Goal: Task Accomplishment & Management: Manage account settings

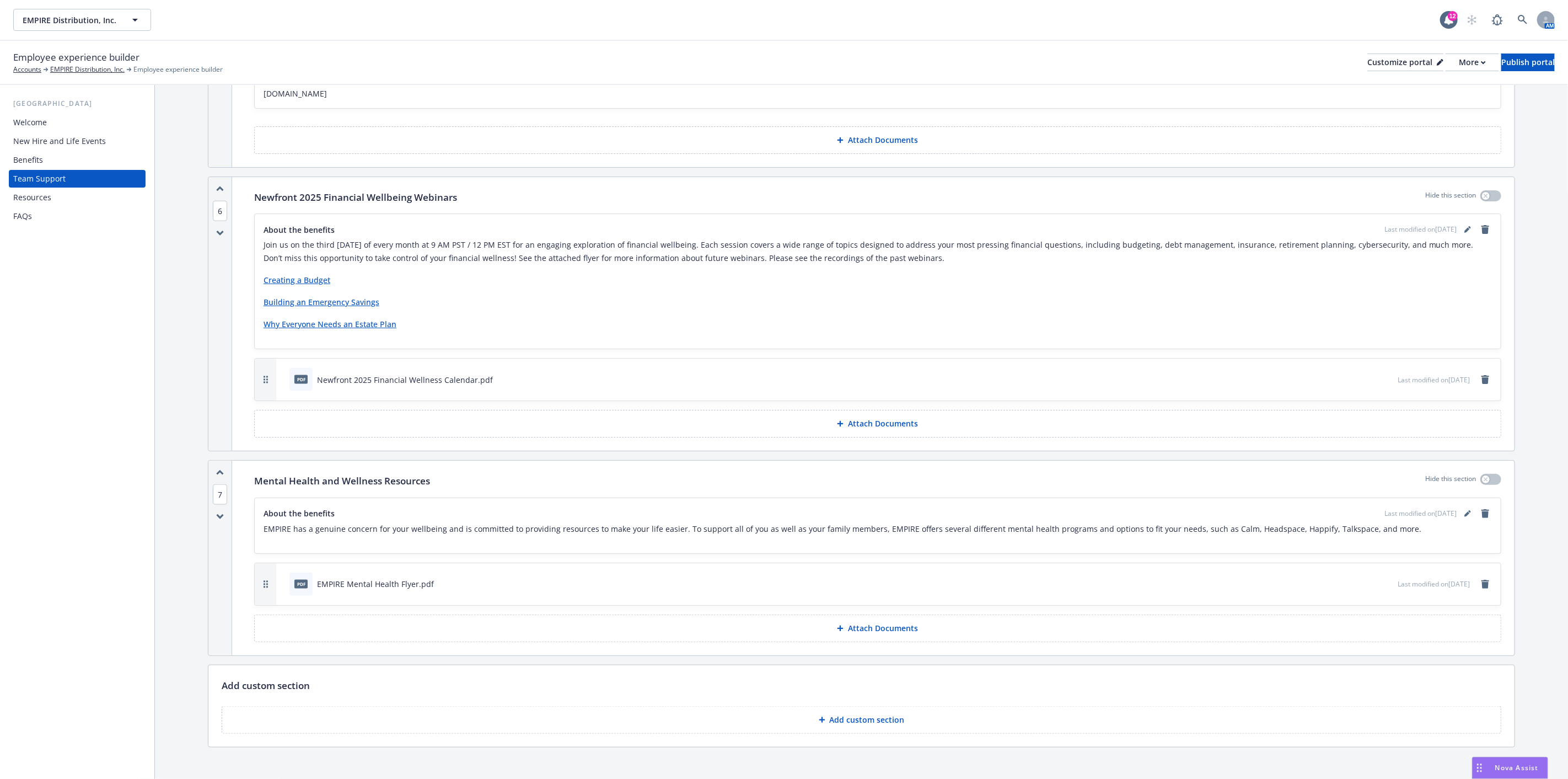
scroll to position [1063, 0]
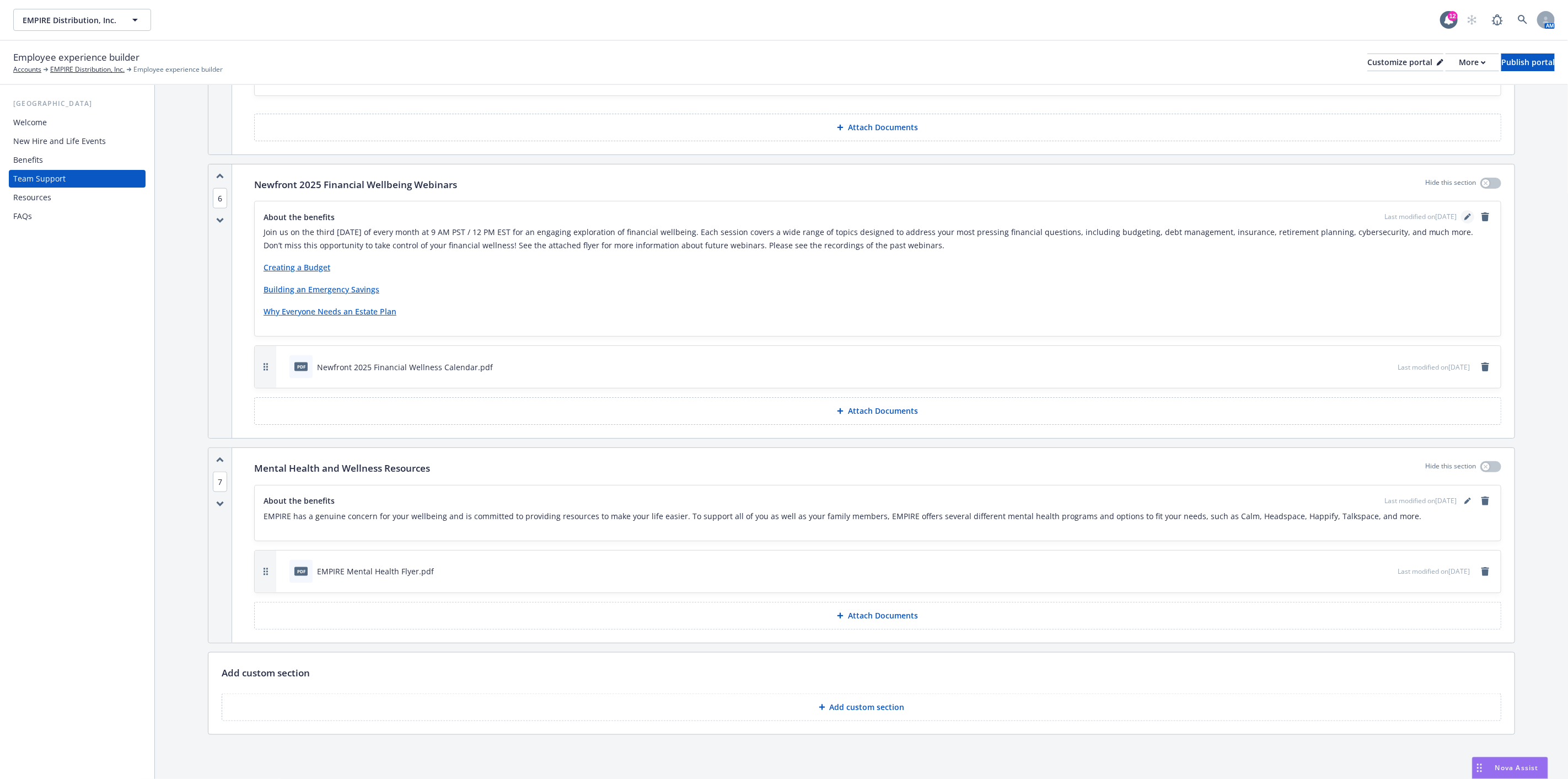
click at [1464, 213] on icon "editPencil" at bounding box center [1467, 217] width 7 height 7
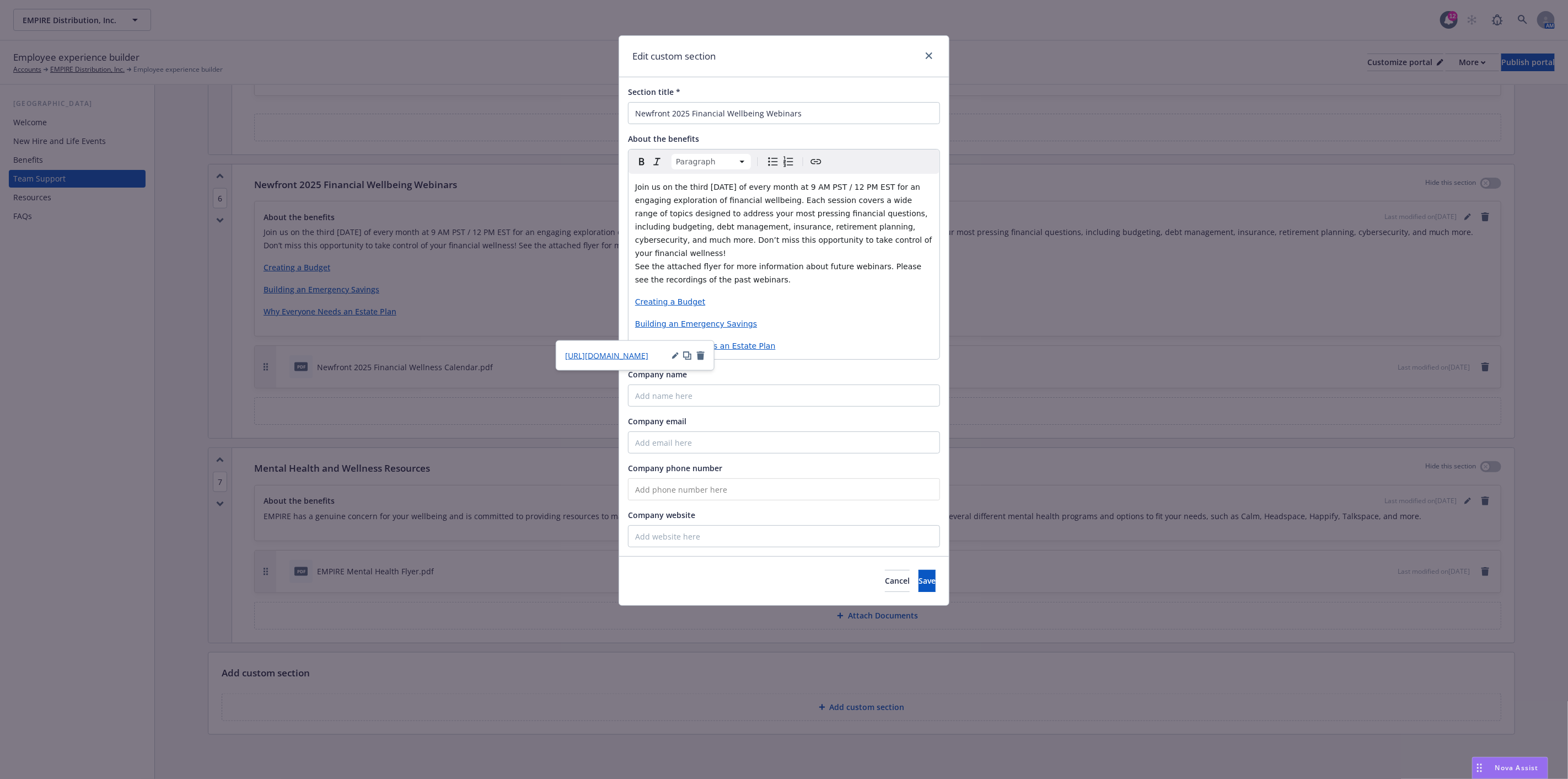
click at [801, 339] on p "Why Everyone Needs an Estate Plan" at bounding box center [784, 345] width 298 height 13
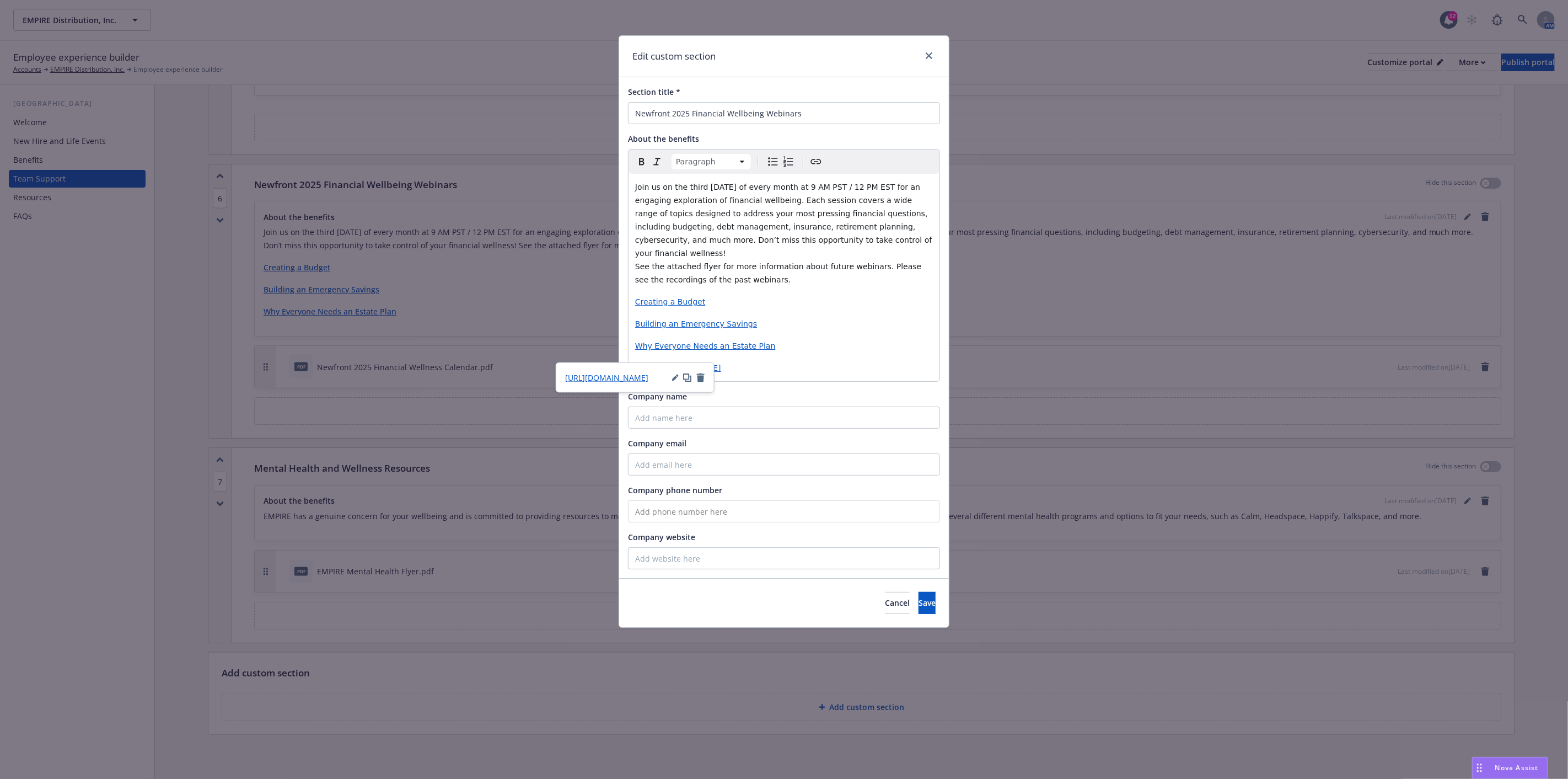
click at [834, 361] on p "[URL][DOMAIN_NAME]" at bounding box center [784, 367] width 298 height 13
drag, startPoint x: 818, startPoint y: 354, endPoint x: 633, endPoint y: 349, distance: 185.1
click at [633, 349] on div "Join us on the third Thursday of every month at 9 AM PST / 12 PM EST for an eng…" at bounding box center [784, 277] width 311 height 207
drag, startPoint x: 740, startPoint y: 354, endPoint x: 629, endPoint y: 352, distance: 111.0
click at [629, 352] on div "Join us on the third Thursday of every month at 9 AM PST / 12 PM EST for an eng…" at bounding box center [784, 277] width 311 height 207
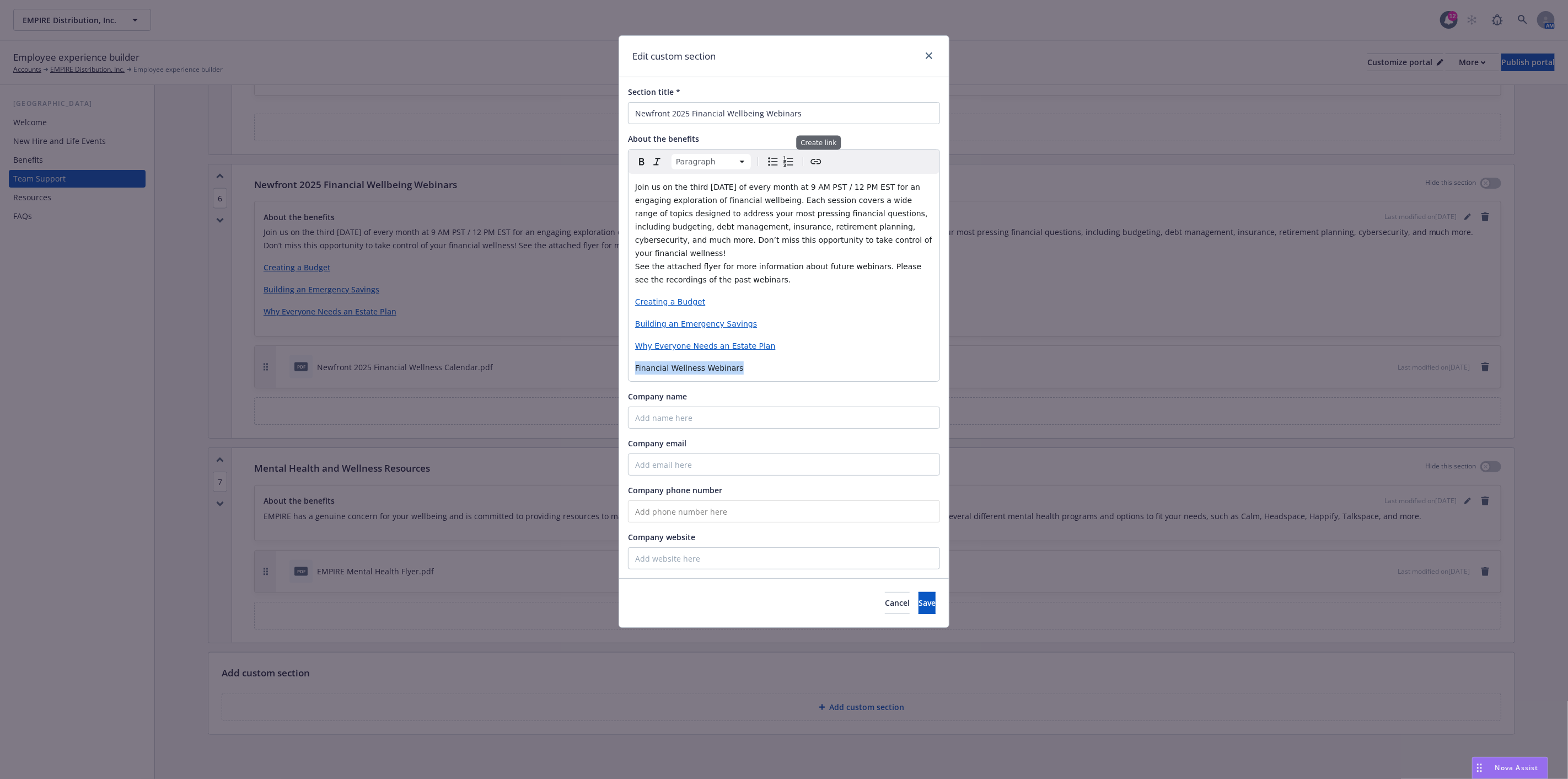
click at [818, 161] on icon "Create link" at bounding box center [816, 161] width 13 height 13
type input "[URL][DOMAIN_NAME]"
click at [741, 431] on span "Save" at bounding box center [735, 430] width 17 height 11
click at [818, 348] on div "Join us on the third Thursday of every month at 9 AM PST / 12 PM EST for an eng…" at bounding box center [784, 277] width 311 height 207
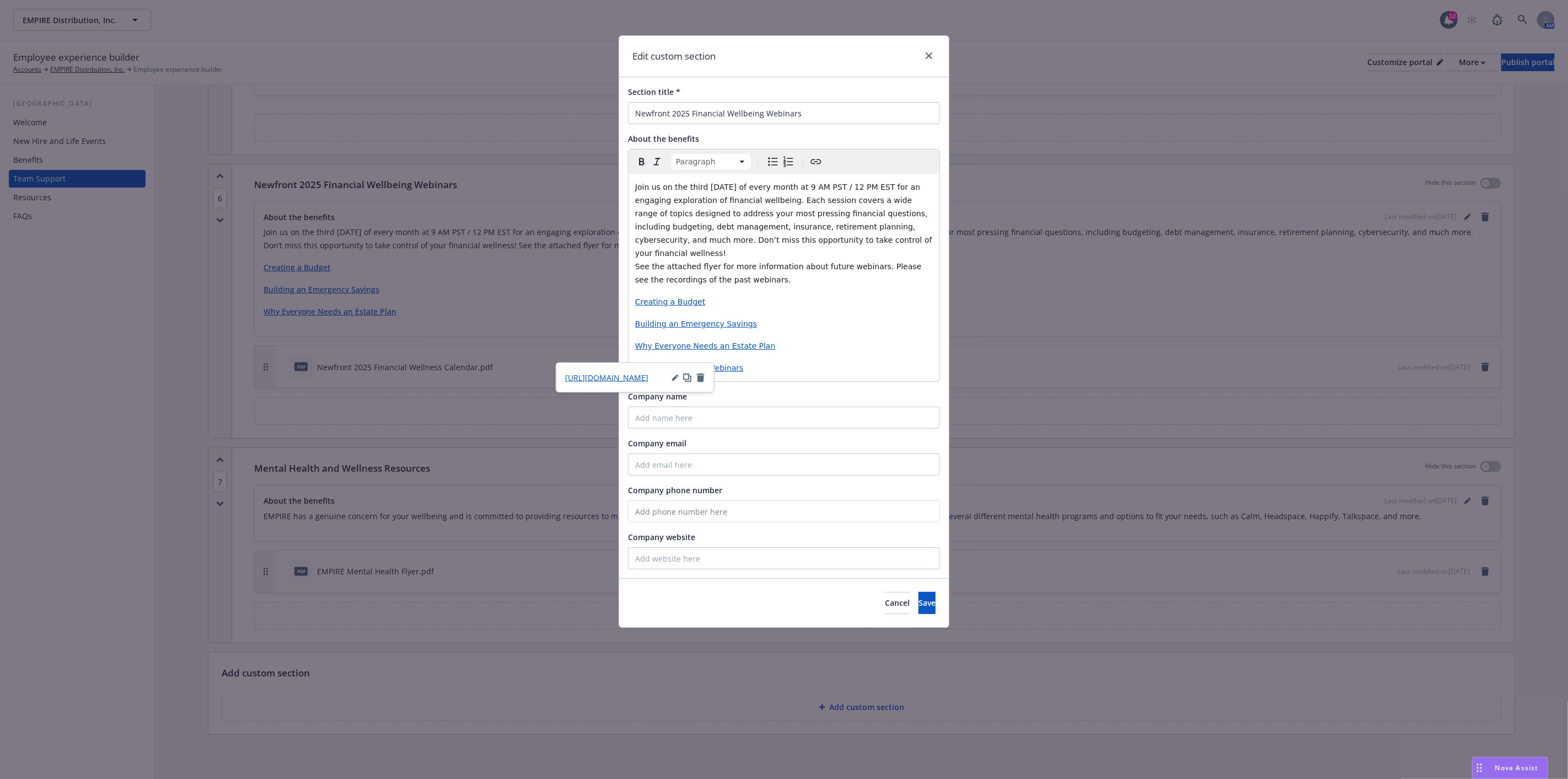
click at [837, 361] on p "Financial Wellness Webinars" at bounding box center [784, 367] width 298 height 13
click at [852, 317] on p "Building an Emergency Savings" at bounding box center [784, 323] width 298 height 13
click at [873, 317] on p "Building an Emergency Savings" at bounding box center [784, 323] width 298 height 13
click at [737, 361] on p "Financial Wellness Webinars" at bounding box center [784, 367] width 298 height 13
drag, startPoint x: 736, startPoint y: 356, endPoint x: 619, endPoint y: 354, distance: 117.0
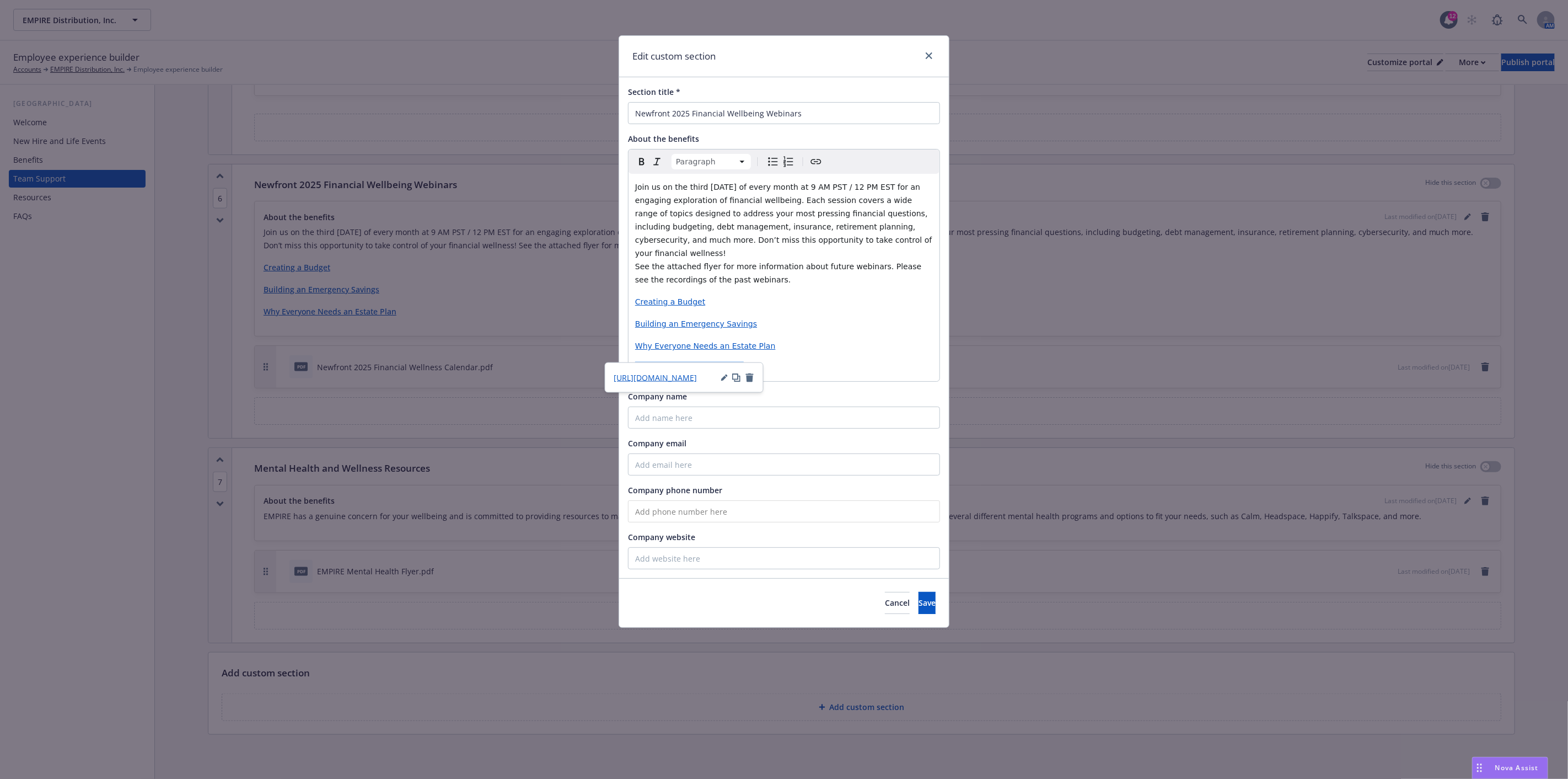
click at [619, 354] on div "Section title * Newfront 2025 Financial Wellbeing Webinars About the benefits P…" at bounding box center [784, 328] width 330 height 501
click at [666, 297] on span "Creating a Budget" at bounding box center [669, 302] width 70 height 9
click at [698, 297] on span "Creating a Budget" at bounding box center [669, 302] width 70 height 9
click at [683, 297] on span "Creating a Budget" at bounding box center [669, 302] width 70 height 9
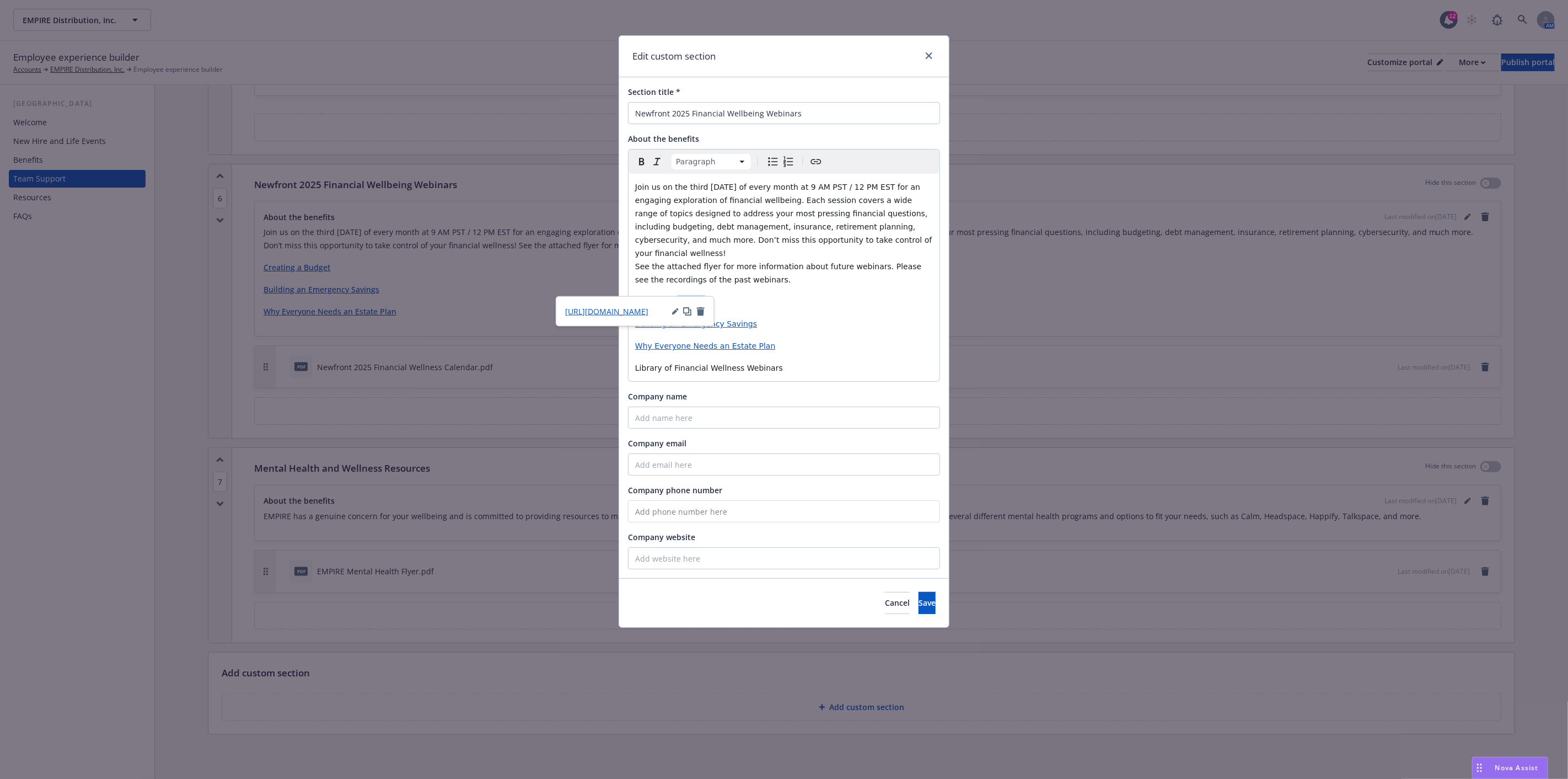
click at [683, 297] on span "Creating a Budget" at bounding box center [669, 302] width 70 height 9
click at [642, 311] on span "https://www.brainshark.com/fidelityemg/understanding_spending" at bounding box center [607, 311] width 83 height 11
click at [795, 303] on div "Join us on the third Thursday of every month at 9 AM PST / 12 PM EST for an eng…" at bounding box center [784, 277] width 311 height 207
click at [631, 332] on span "https://www.brainshark.com/fidelityemg/rainy_day_fund" at bounding box center [607, 333] width 83 height 11
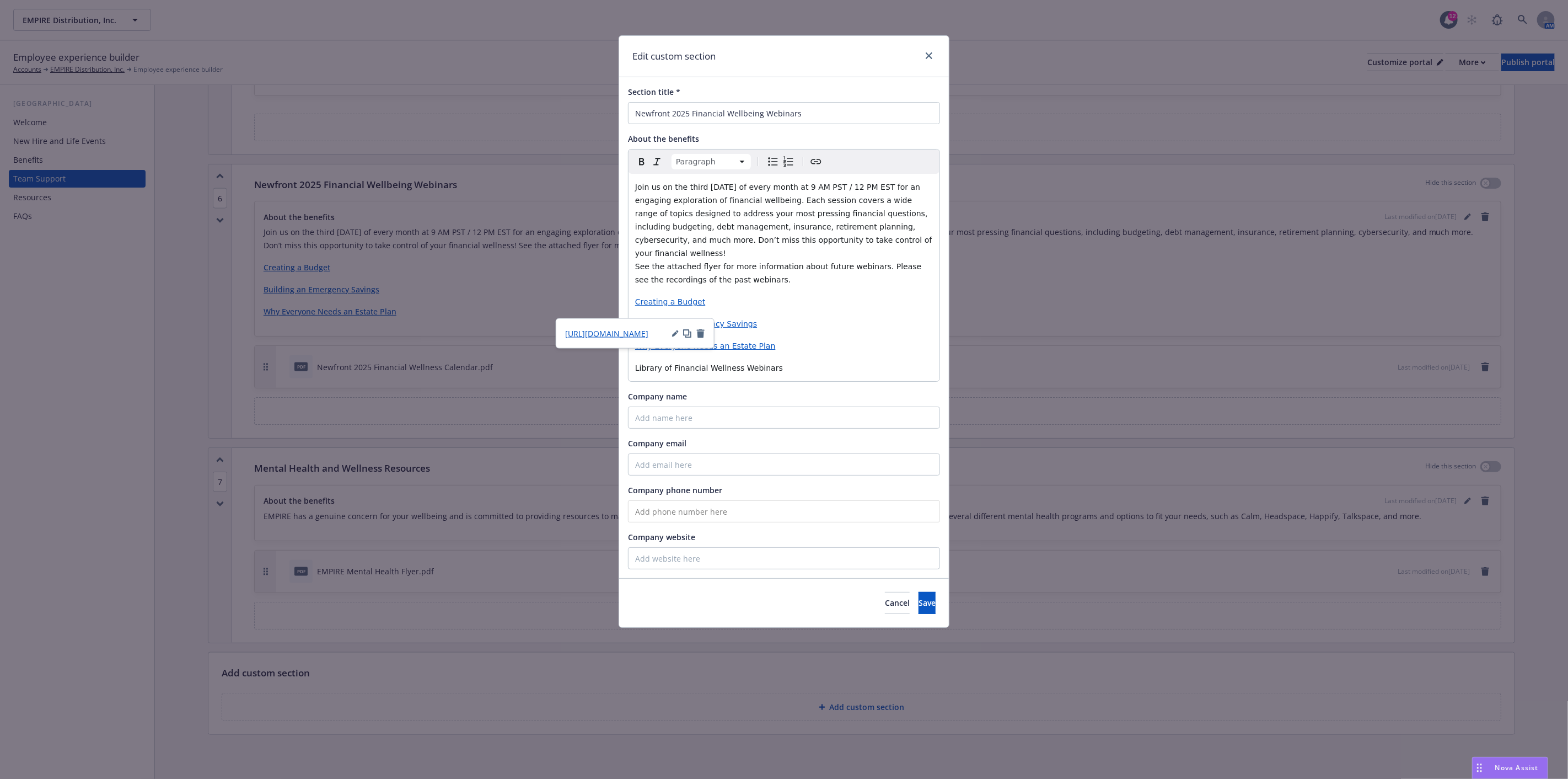
click at [792, 348] on div "Join us on the third Thursday of every month at 9 AM PST / 12 PM EST for an eng…" at bounding box center [784, 277] width 311 height 207
drag, startPoint x: 765, startPoint y: 356, endPoint x: 636, endPoint y: 351, distance: 129.1
click at [635, 361] on p "Library of Financial Wellness Webinars" at bounding box center [784, 367] width 298 height 13
drag, startPoint x: 819, startPoint y: 161, endPoint x: 774, endPoint y: 216, distance: 71.1
click at [819, 161] on icon "Create link" at bounding box center [816, 161] width 13 height 13
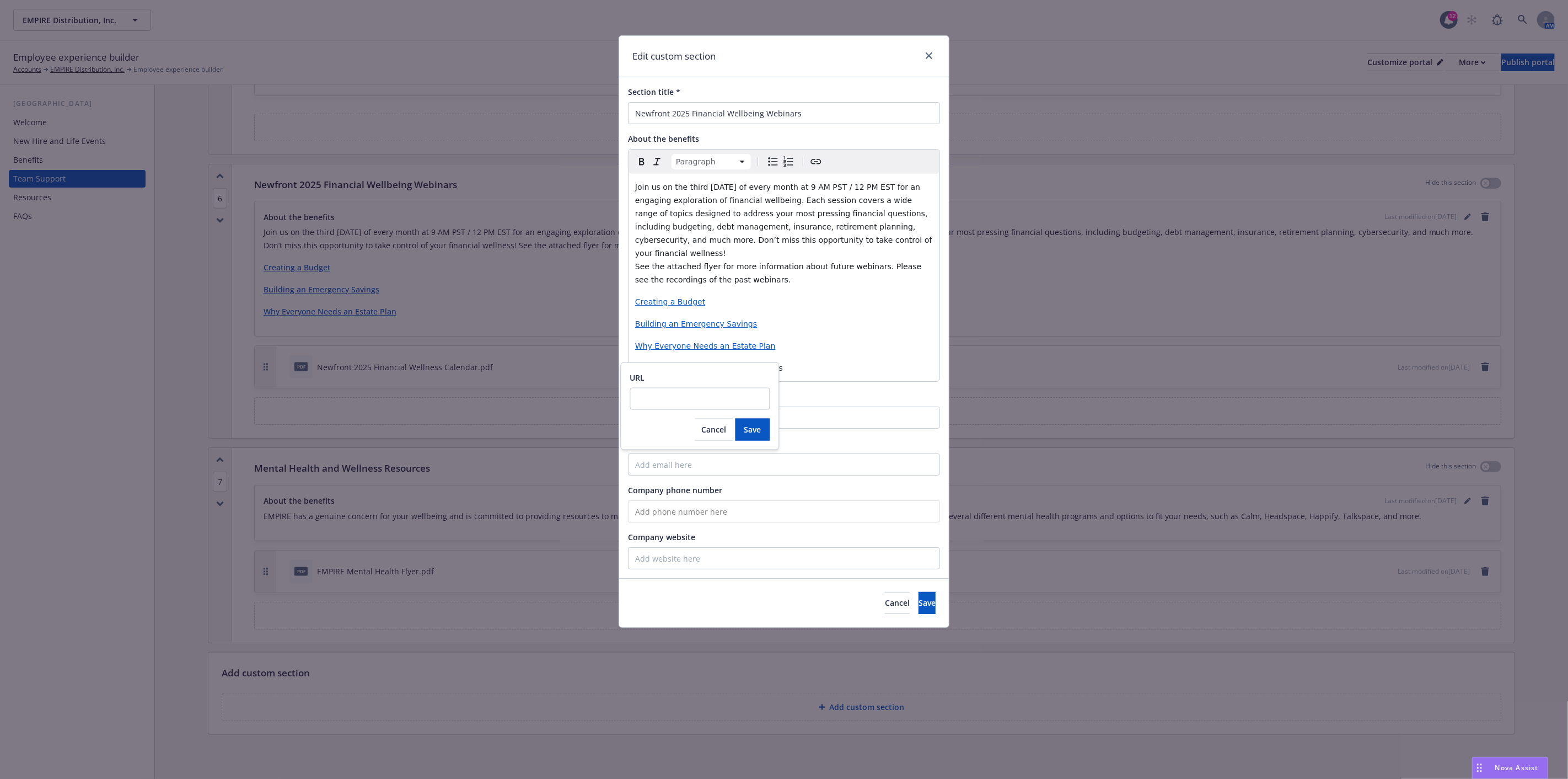
click at [674, 395] on input "URL" at bounding box center [700, 398] width 140 height 22
type input "[URL][DOMAIN_NAME]"
click at [757, 431] on span "Save" at bounding box center [752, 430] width 17 height 11
click at [871, 339] on p "Why Everyone Needs an Estate Plan" at bounding box center [784, 345] width 298 height 13
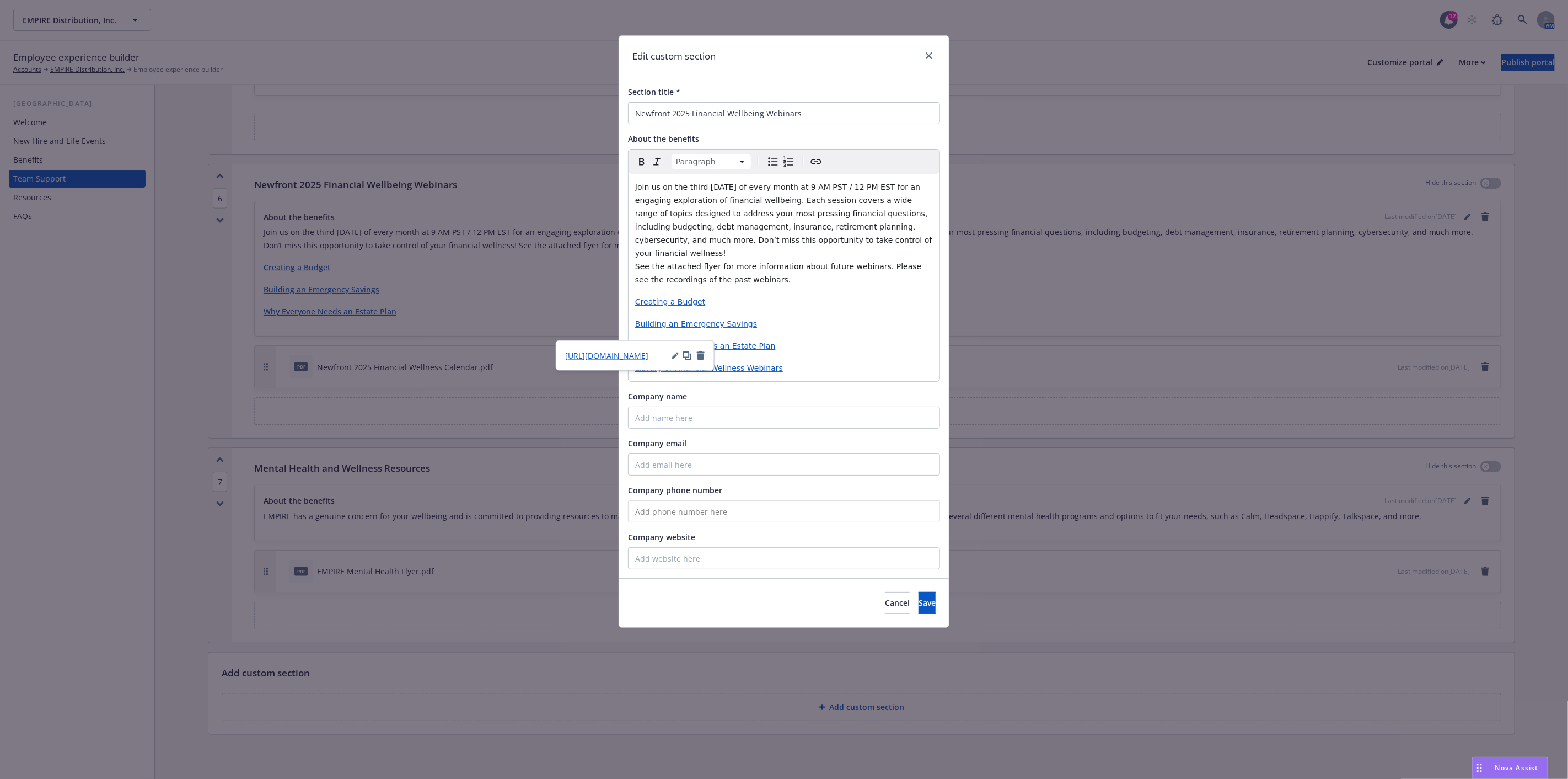
click at [873, 299] on div "Join us on the third Thursday of every month at 9 AM PST / 12 PM EST for an eng…" at bounding box center [784, 277] width 311 height 207
click at [918, 597] on span "Save" at bounding box center [926, 603] width 17 height 11
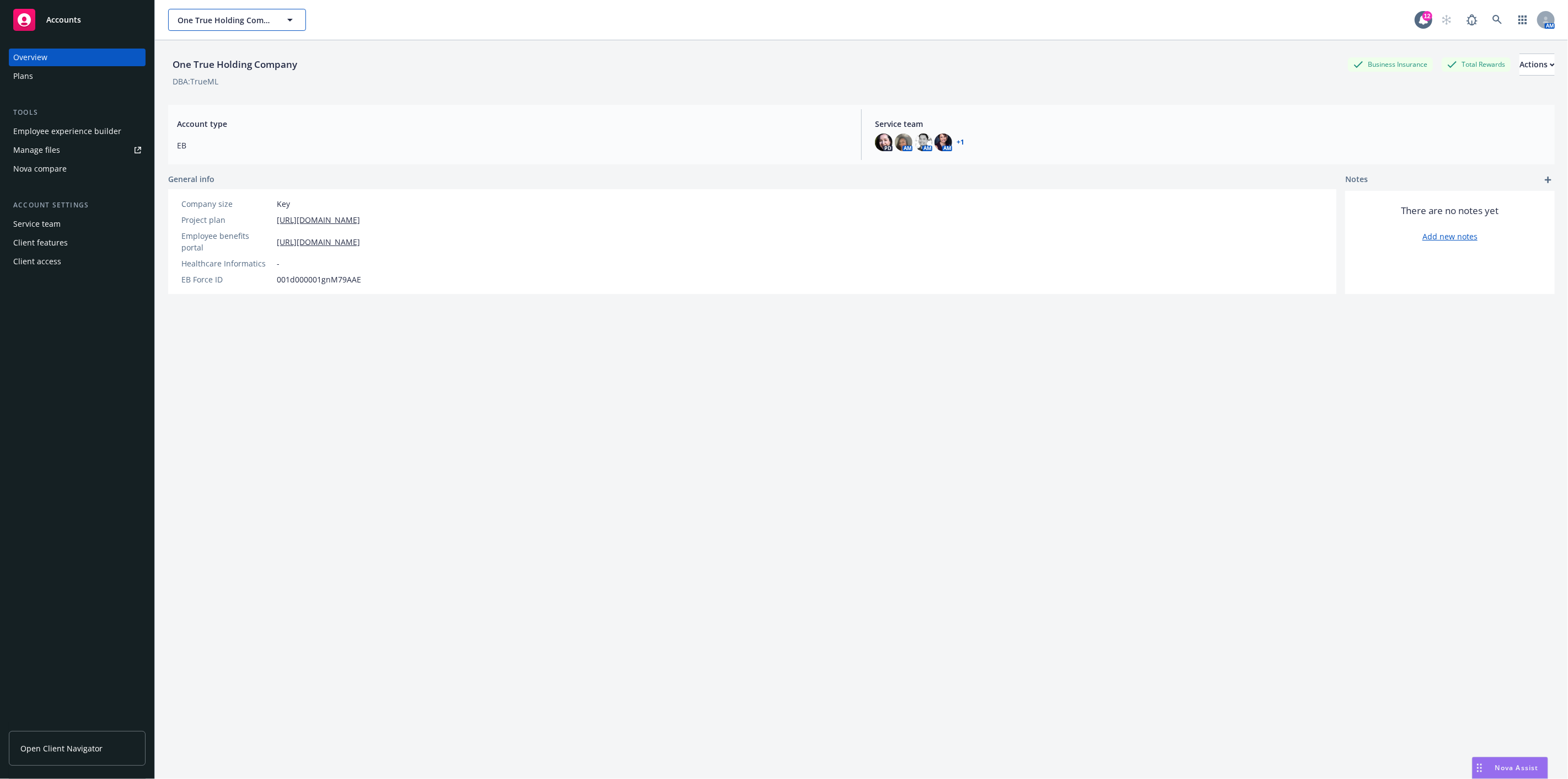
click at [277, 18] on button "One True Holding Company" at bounding box center [237, 19] width 138 height 22
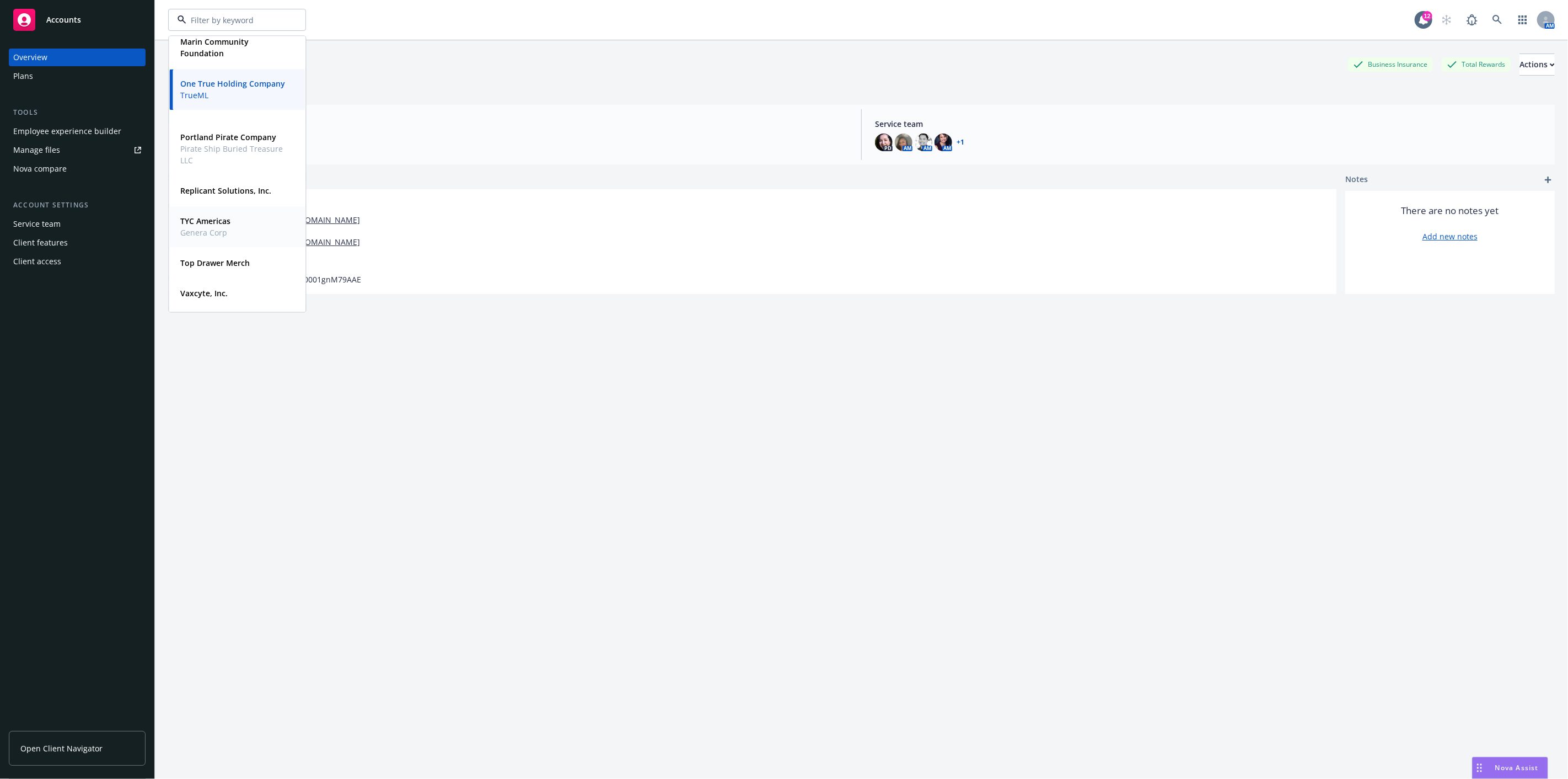
scroll to position [272, 0]
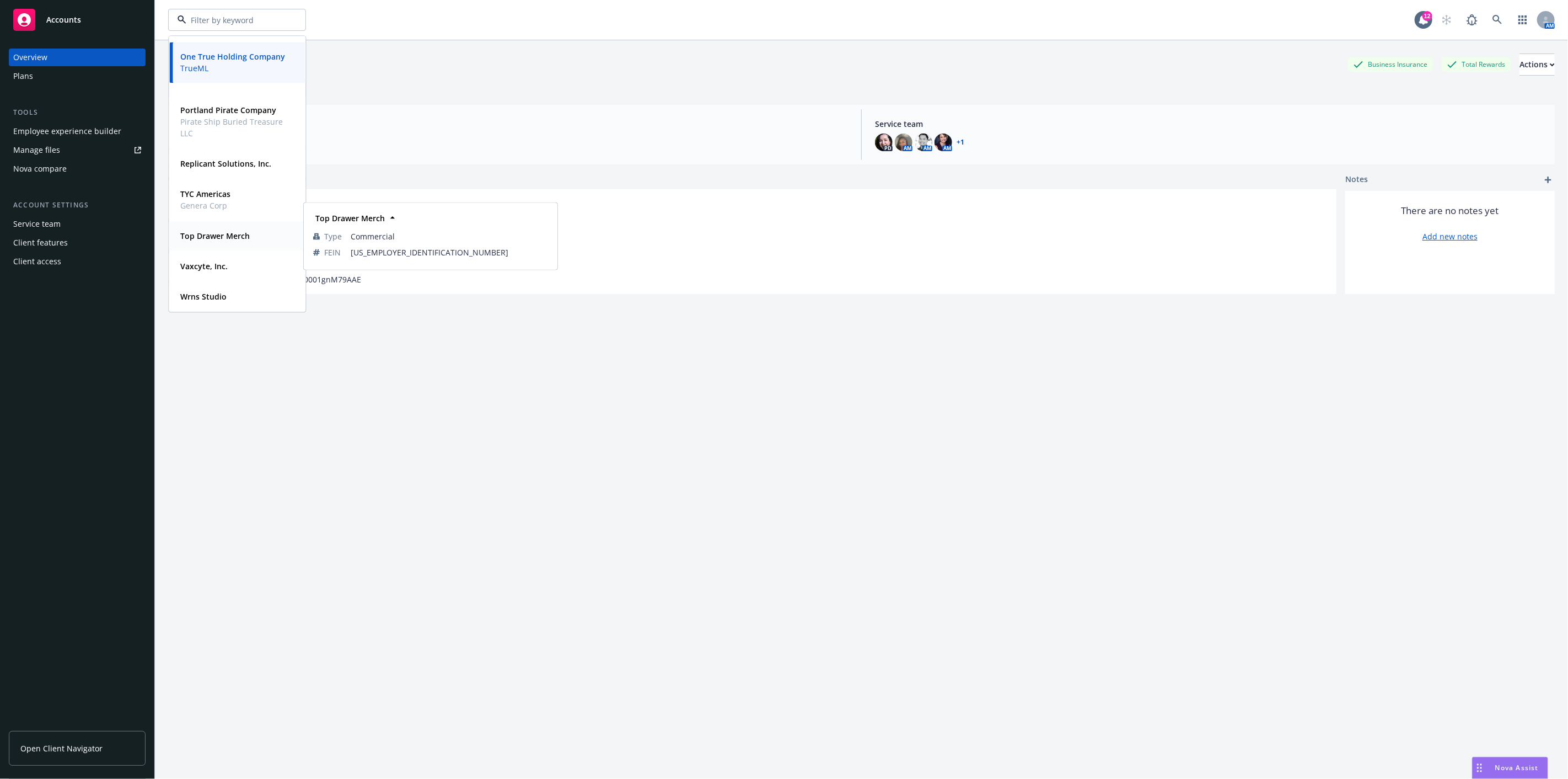
click at [211, 236] on strong "Top Drawer Merch" at bounding box center [214, 236] width 70 height 11
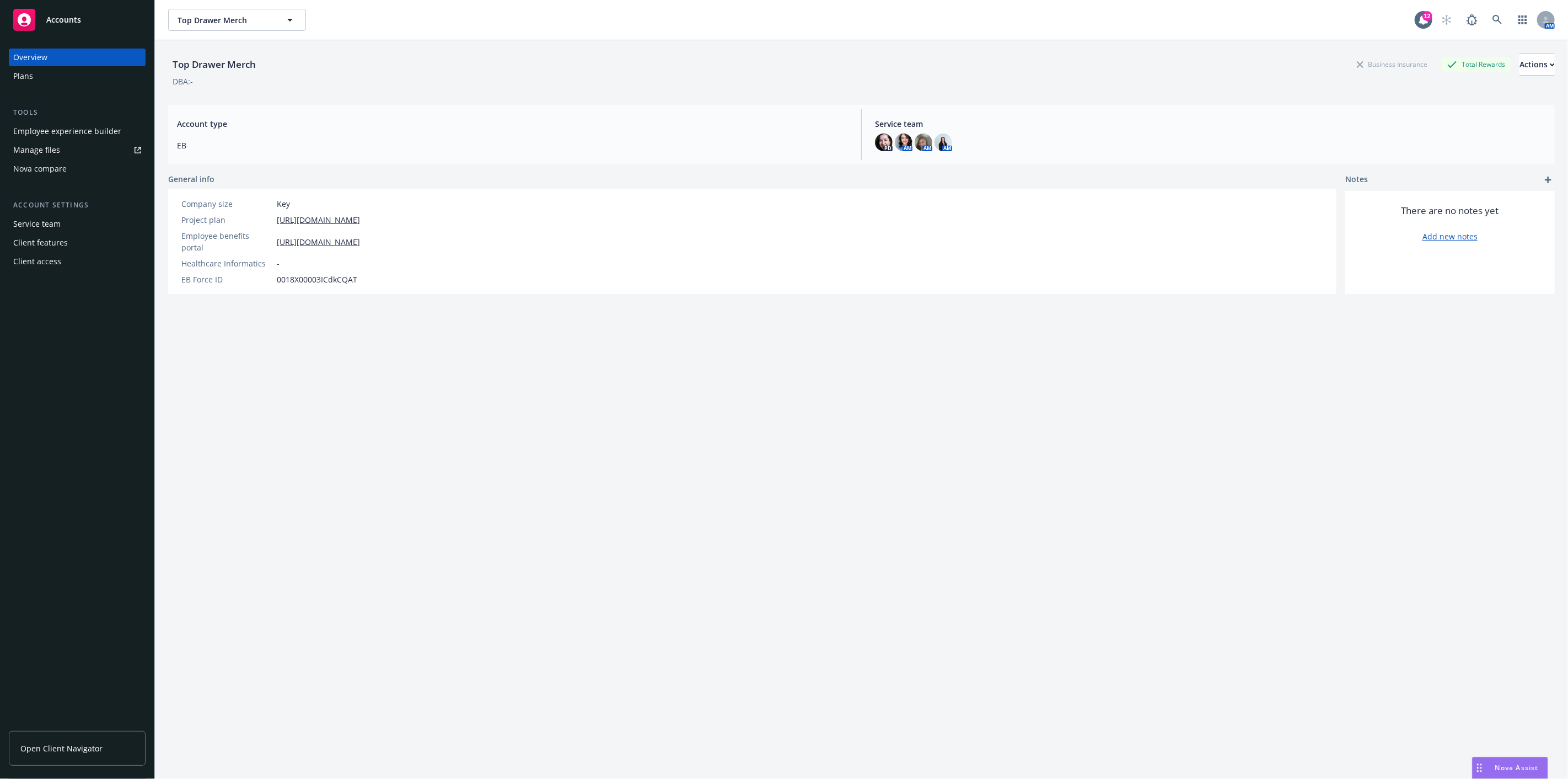
click at [71, 127] on div "Employee experience builder" at bounding box center [67, 131] width 108 height 18
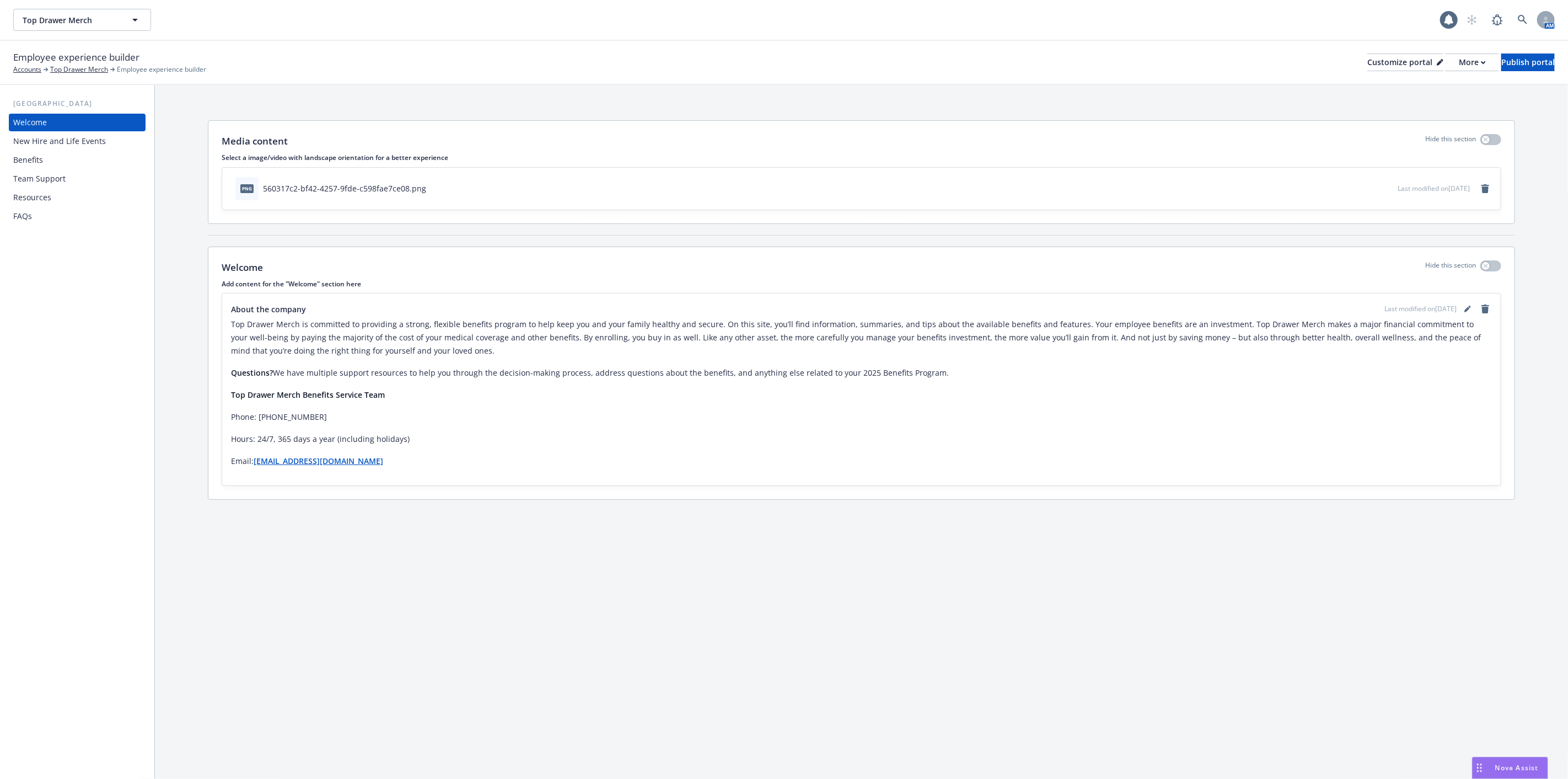
click at [62, 173] on div "Team Support" at bounding box center [39, 179] width 52 height 18
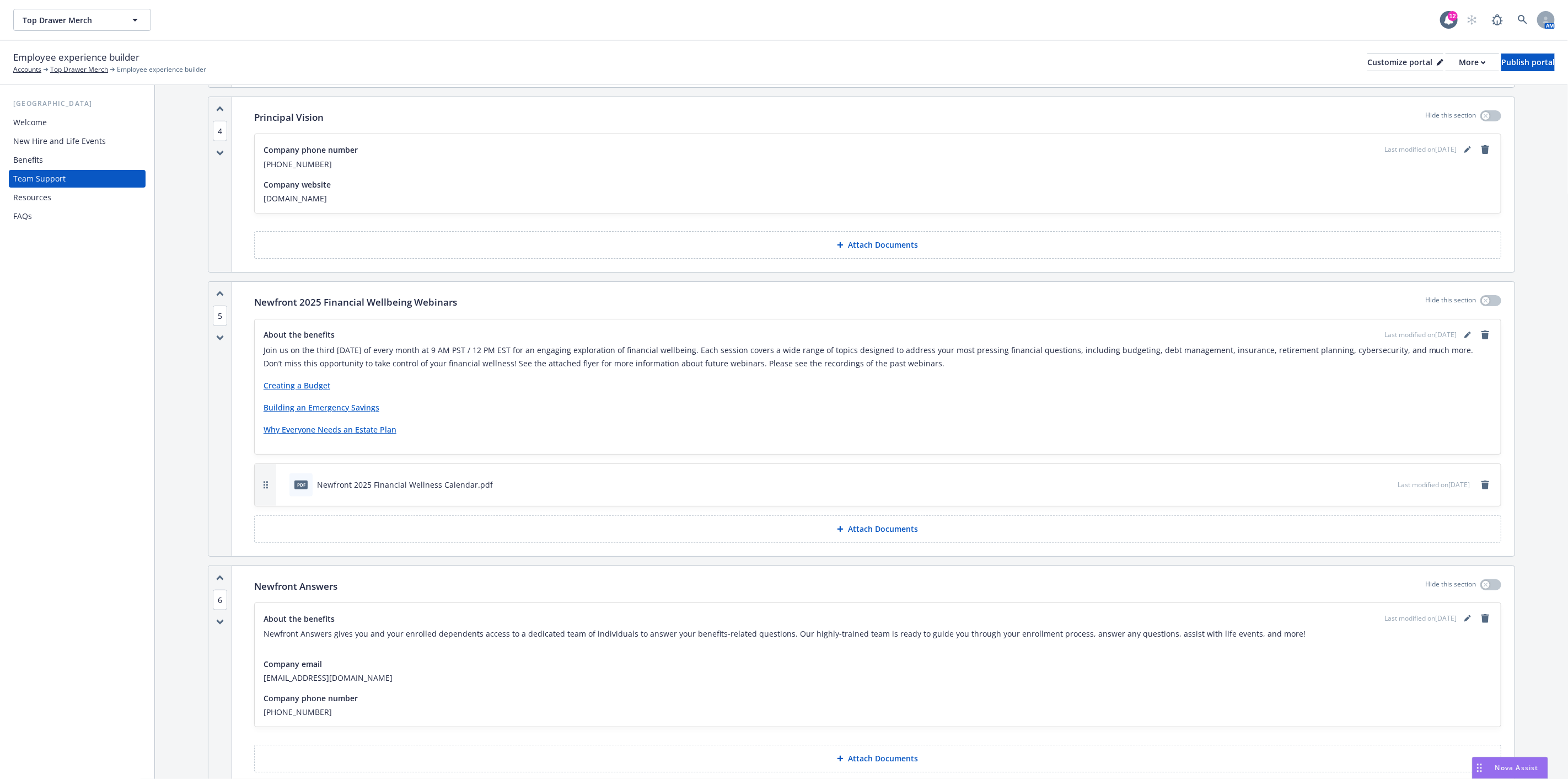
scroll to position [735, 0]
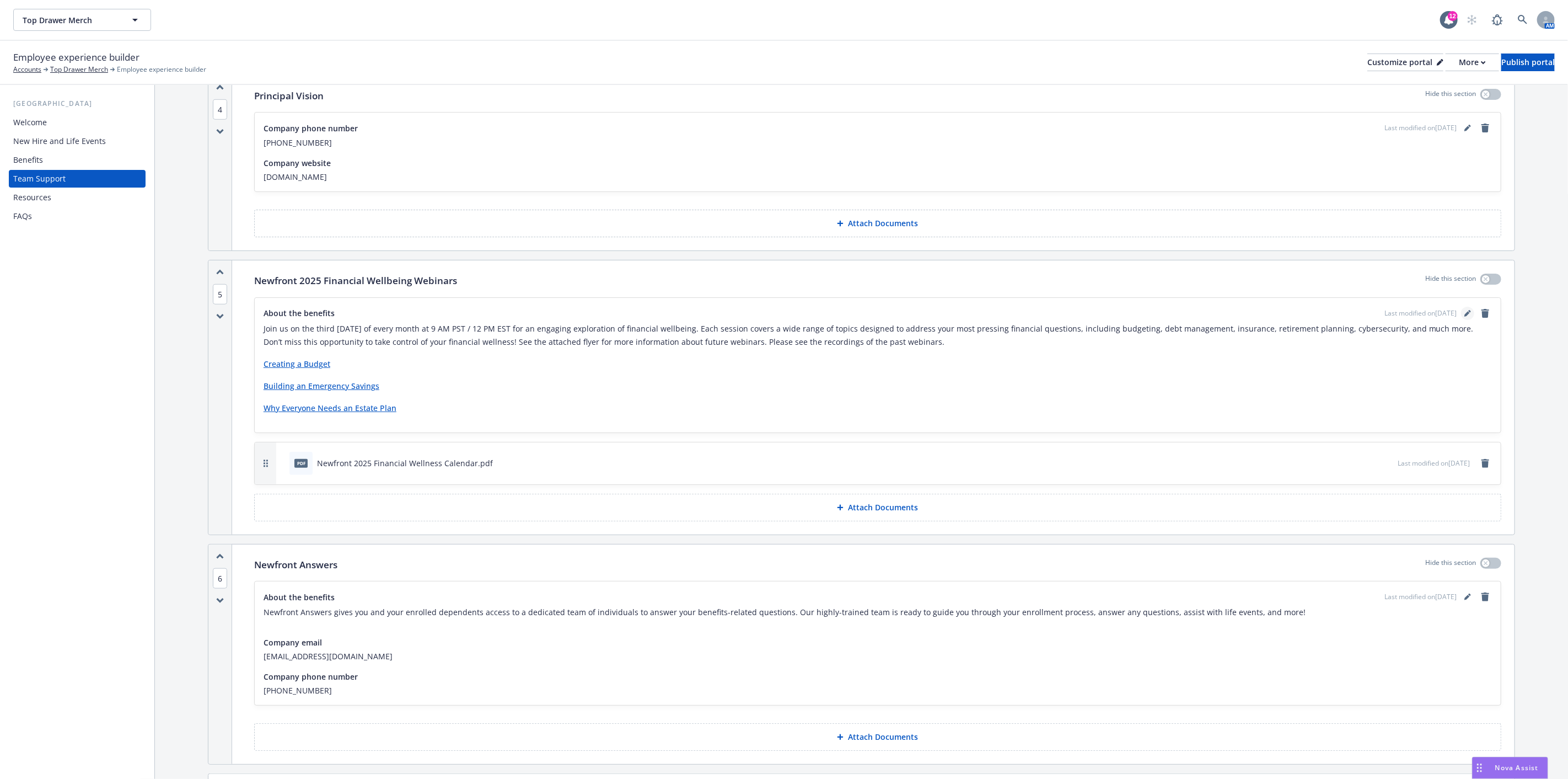
click at [1468, 311] on icon "editPencil" at bounding box center [1469, 311] width 3 height 3
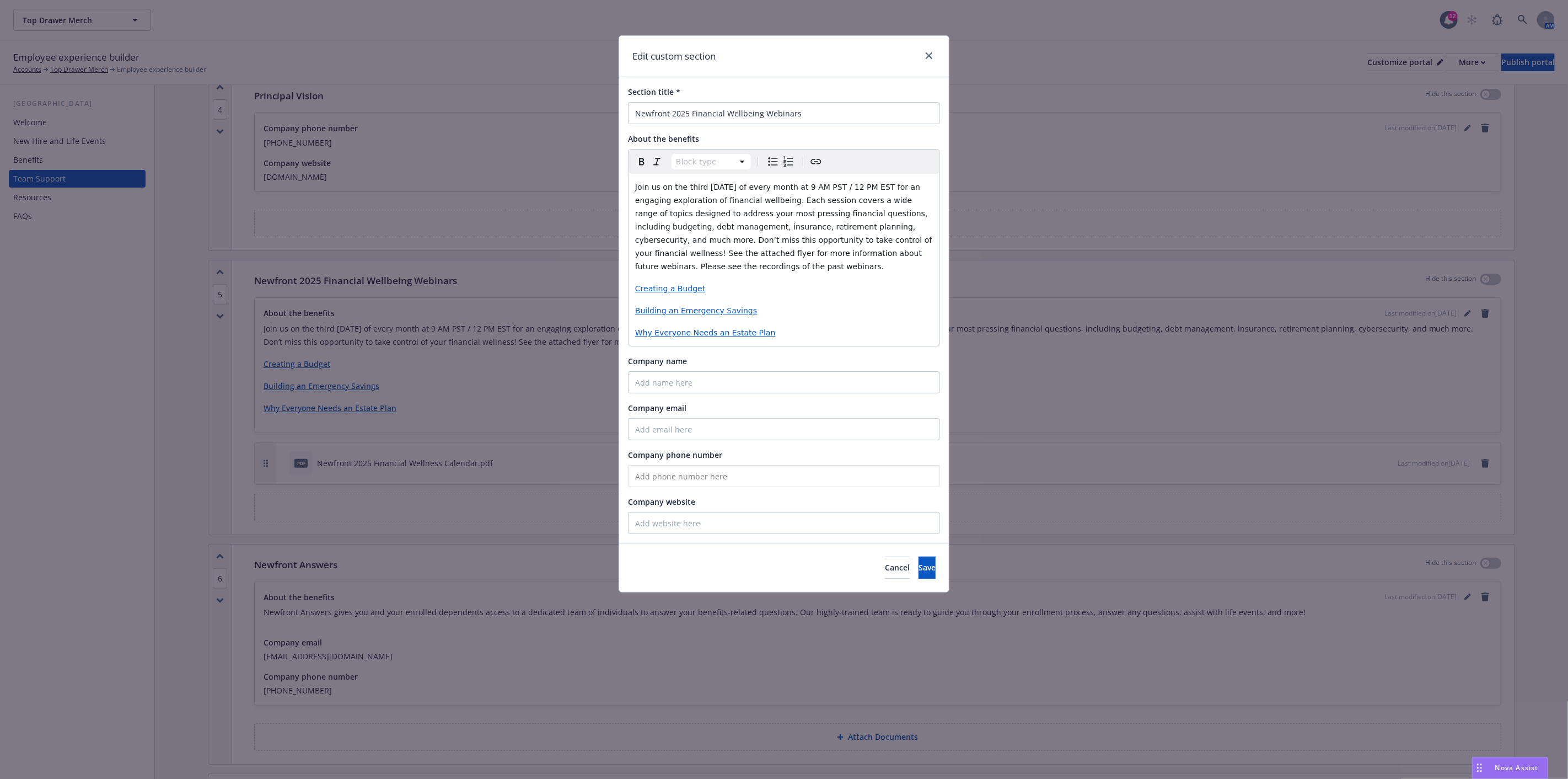
click at [788, 332] on p "Why Everyone Needs an Estate Plan" at bounding box center [784, 332] width 298 height 13
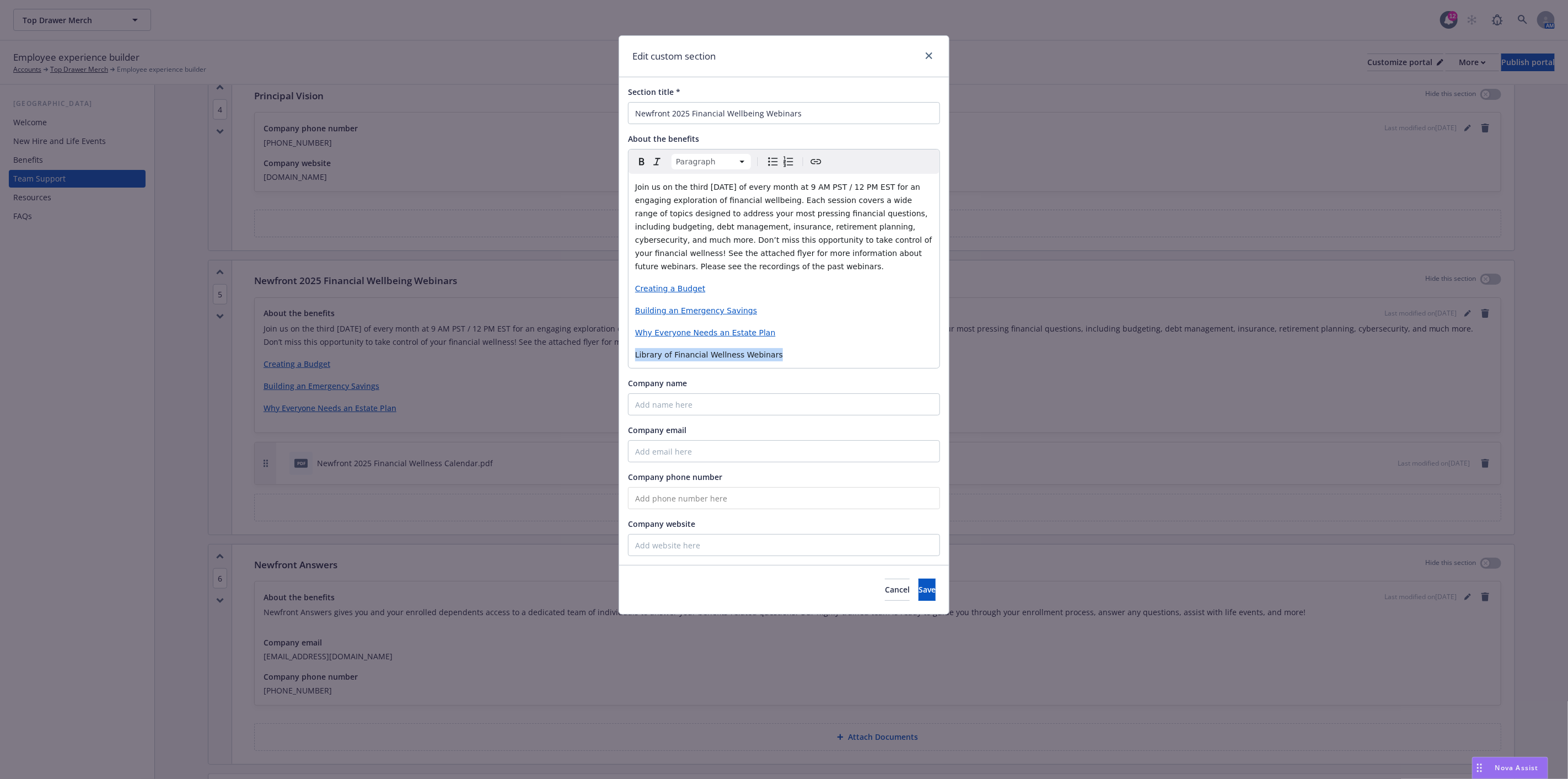
drag, startPoint x: 770, startPoint y: 356, endPoint x: 635, endPoint y: 353, distance: 135.0
click at [635, 353] on p "Library of Financial Wellness Webinars" at bounding box center [784, 354] width 298 height 13
click at [815, 158] on icon "Create link" at bounding box center [816, 161] width 13 height 13
click at [710, 398] on input "URL" at bounding box center [700, 398] width 140 height 22
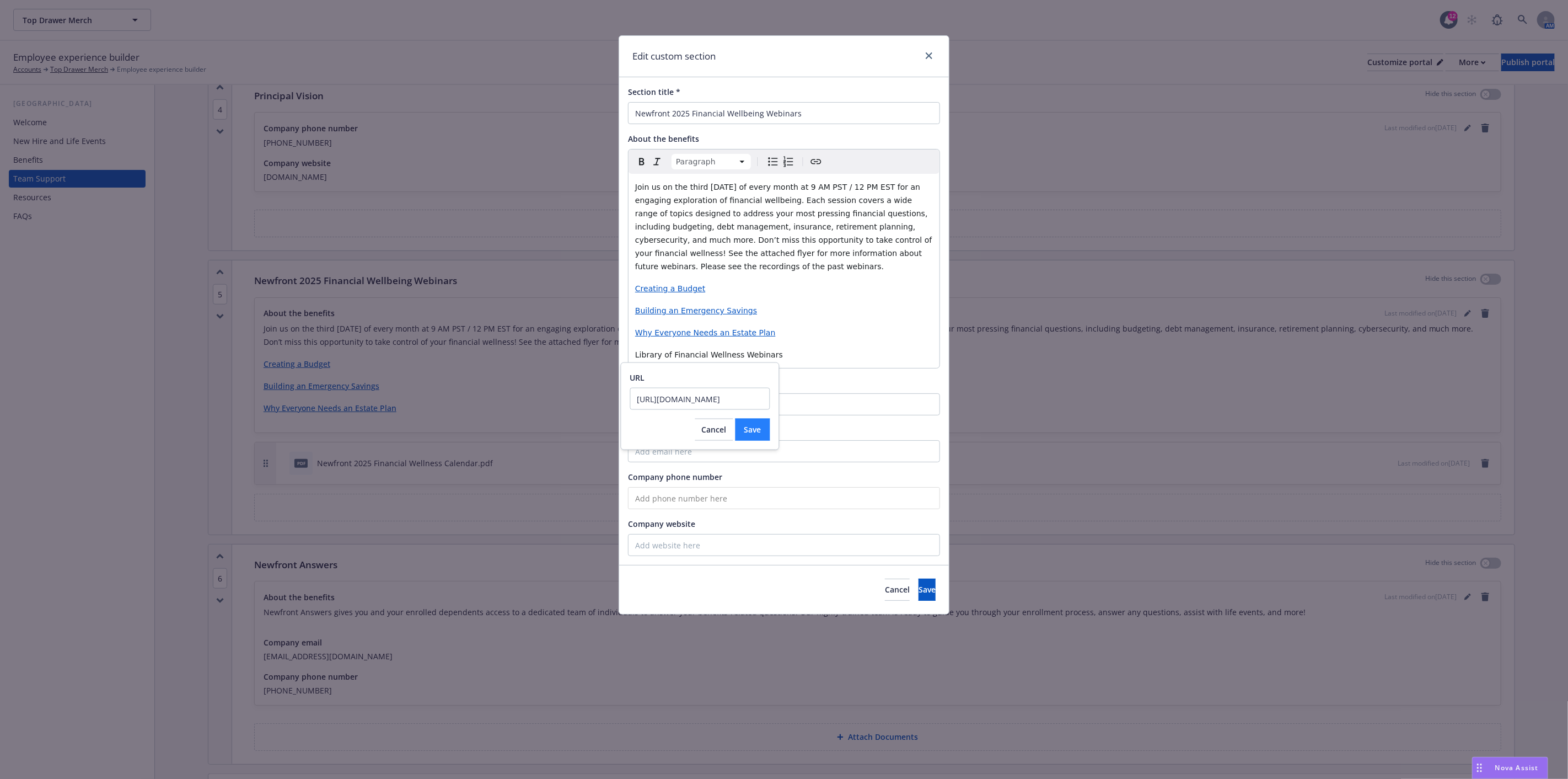
type input "[URL][DOMAIN_NAME]"
click at [755, 431] on span "Save" at bounding box center [752, 430] width 17 height 11
click at [805, 340] on div "Join us on the third [DATE] of every month at 9 AM PST / 12 PM EST for an engag…" at bounding box center [784, 271] width 311 height 194
click at [918, 581] on button "Save" at bounding box center [926, 589] width 17 height 22
